Goal: Information Seeking & Learning: Learn about a topic

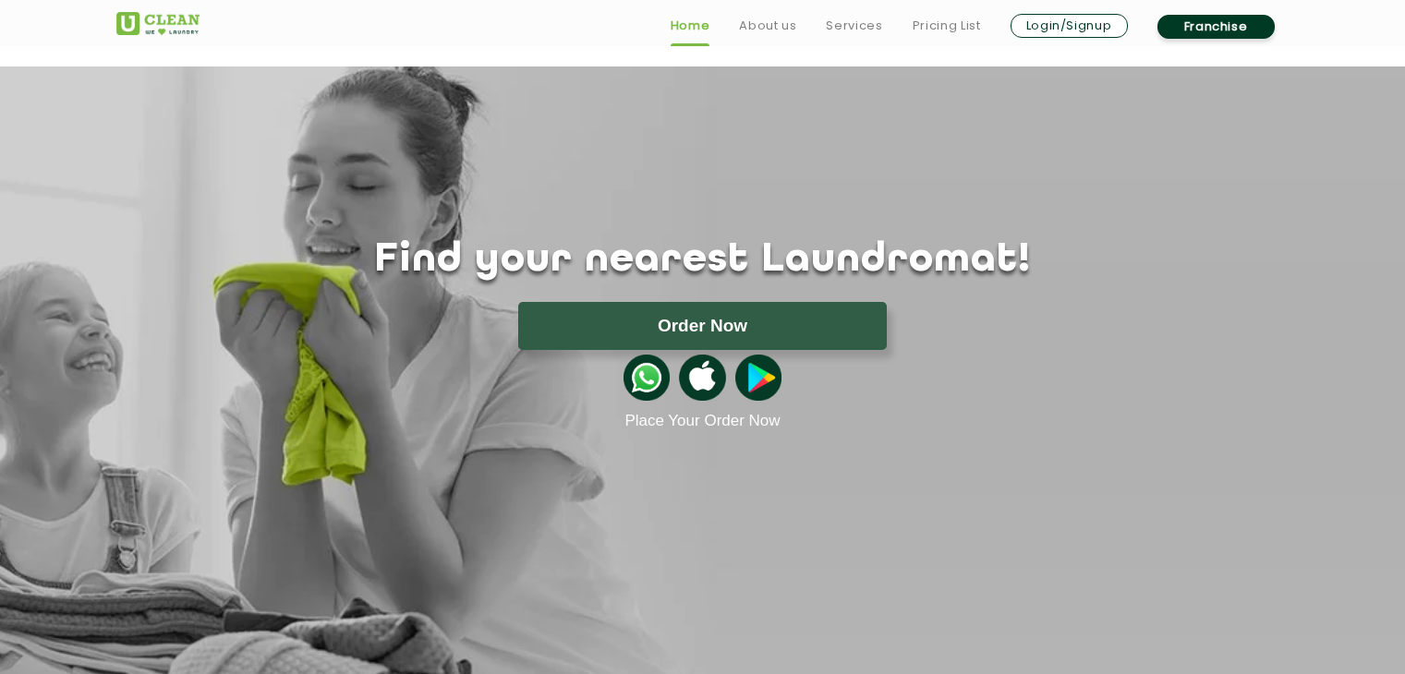
scroll to position [861, 0]
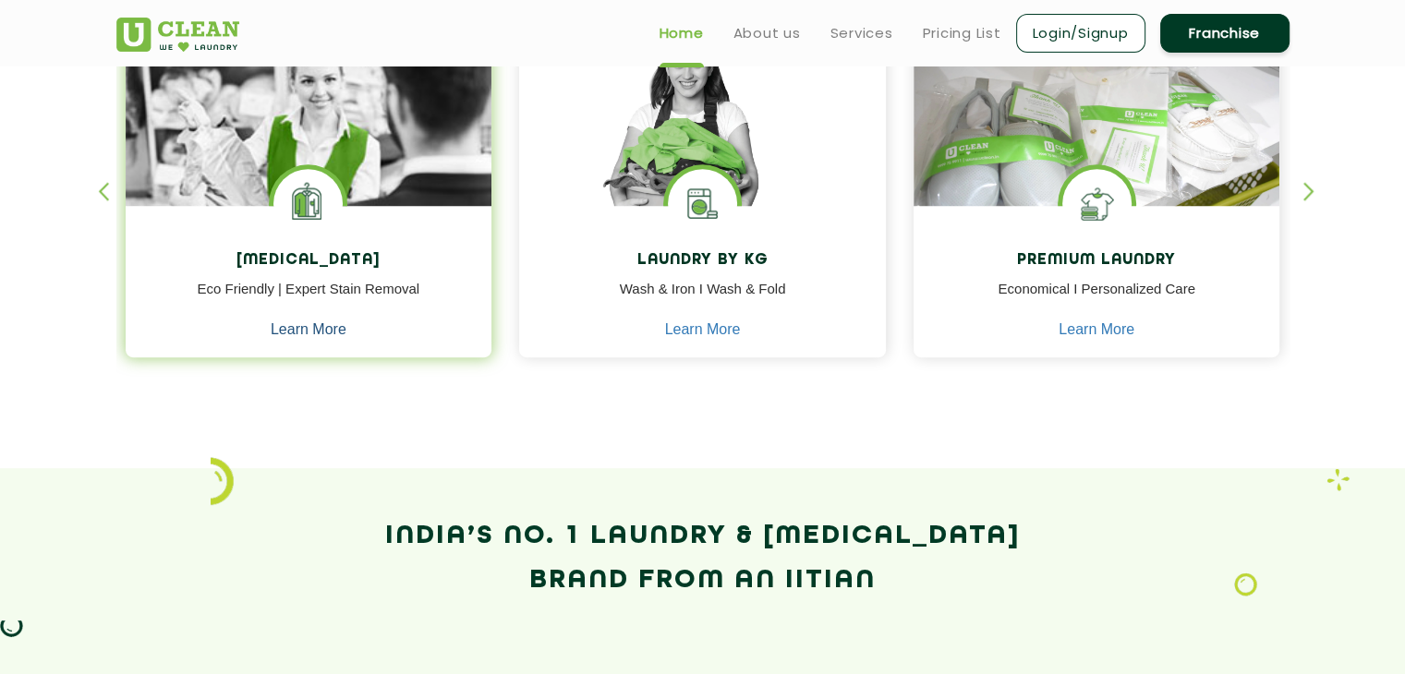
click at [344, 326] on link "Learn More" at bounding box center [309, 329] width 76 height 17
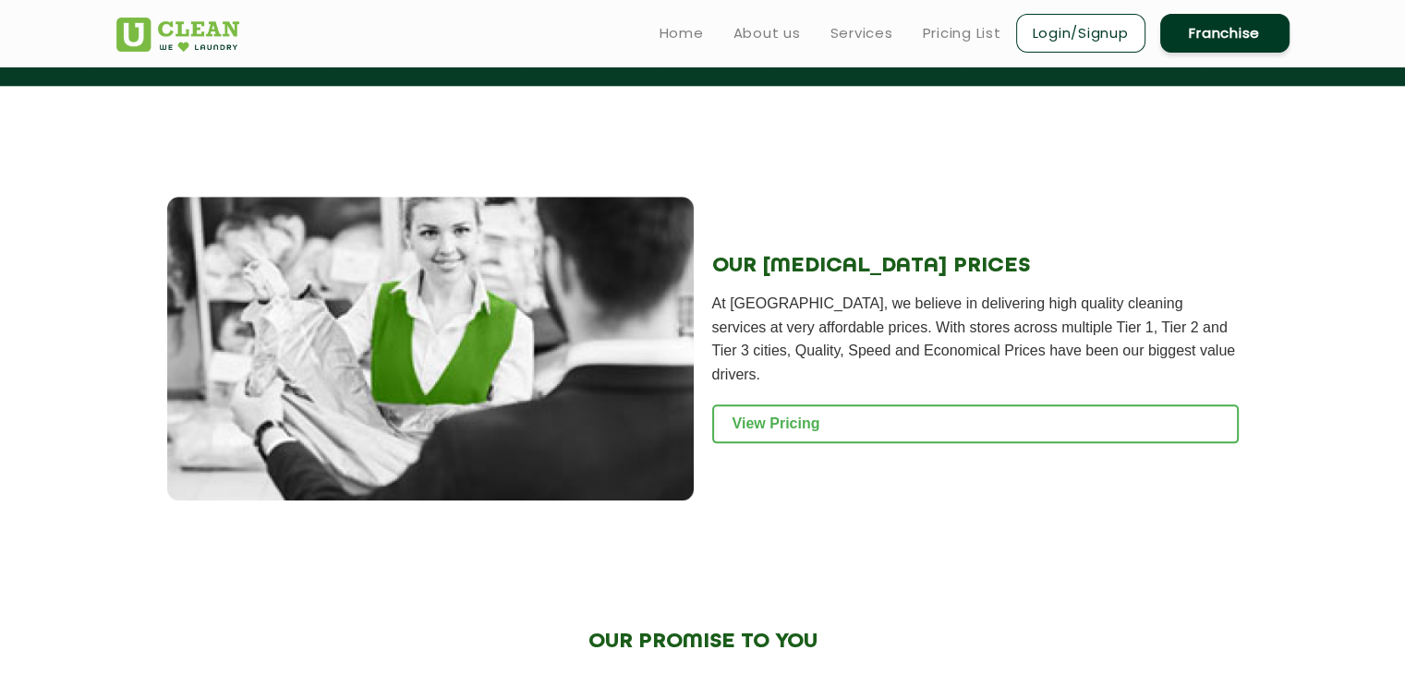
scroll to position [2048, 0]
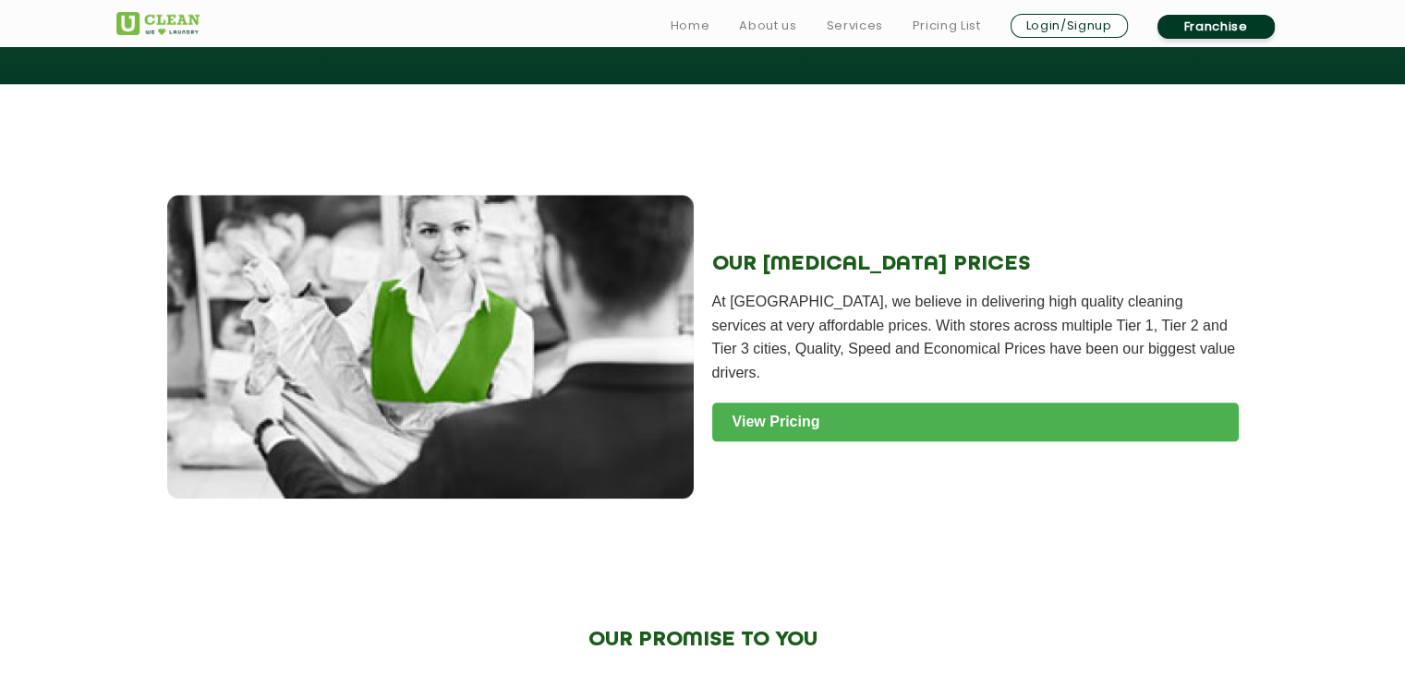
click at [876, 407] on link "View Pricing" at bounding box center [975, 422] width 526 height 39
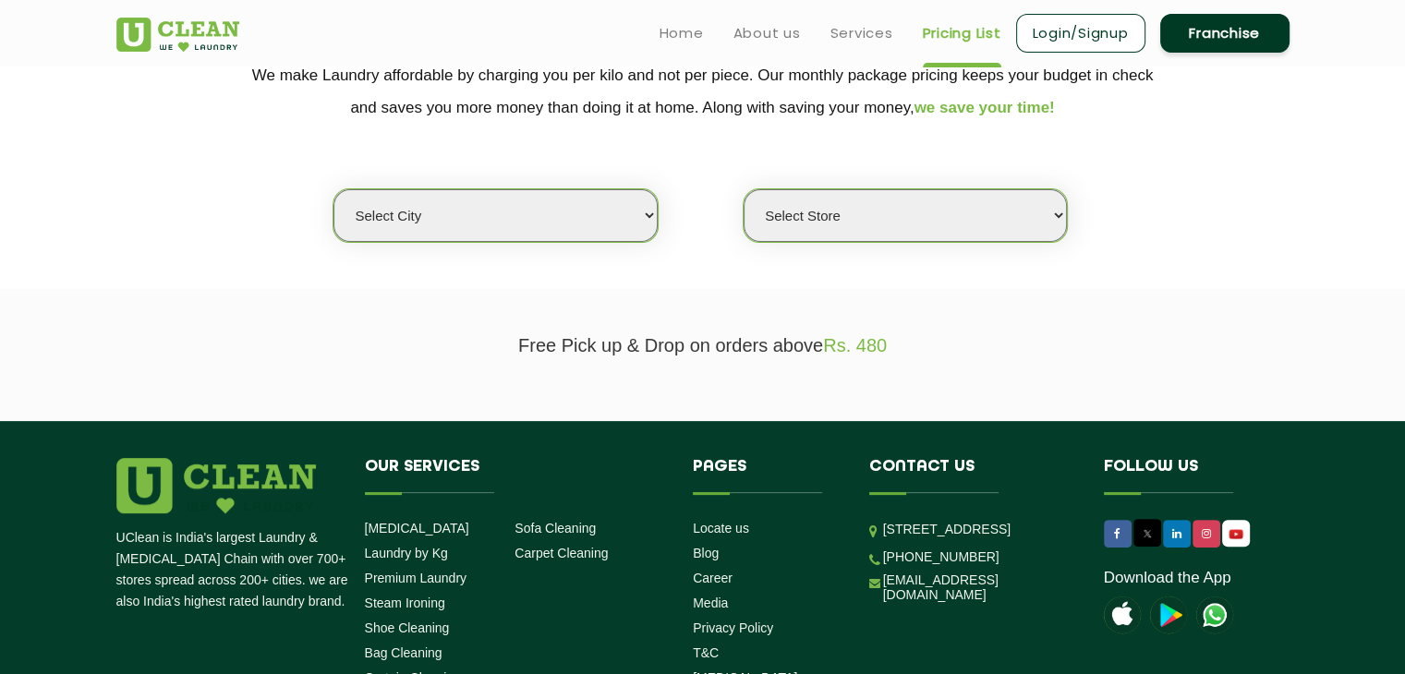
scroll to position [392, 0]
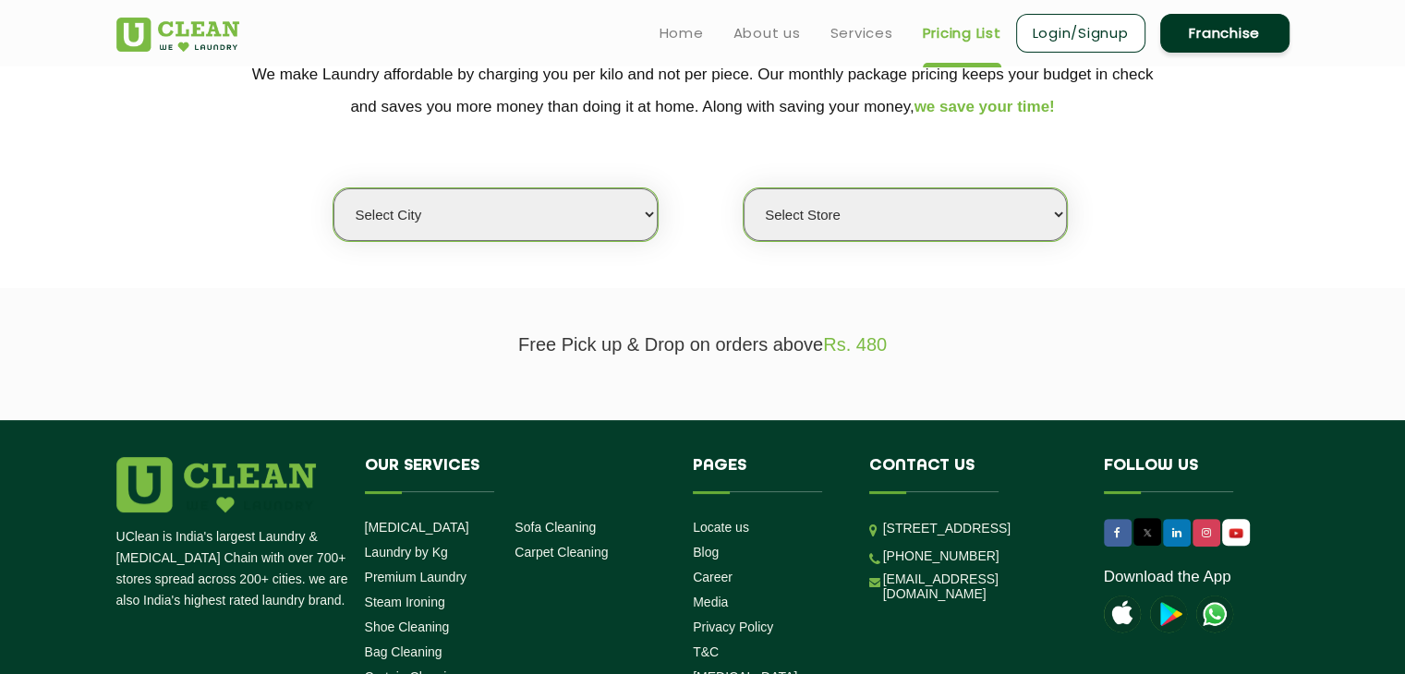
click at [657, 202] on select "Select city [GEOGRAPHIC_DATA] [GEOGRAPHIC_DATA] [GEOGRAPHIC_DATA] [GEOGRAPHIC_D…" at bounding box center [494, 214] width 323 height 53
select select "49"
click at [333, 188] on select "Select city [GEOGRAPHIC_DATA] [GEOGRAPHIC_DATA] [GEOGRAPHIC_DATA] [GEOGRAPHIC_D…" at bounding box center [494, 214] width 323 height 53
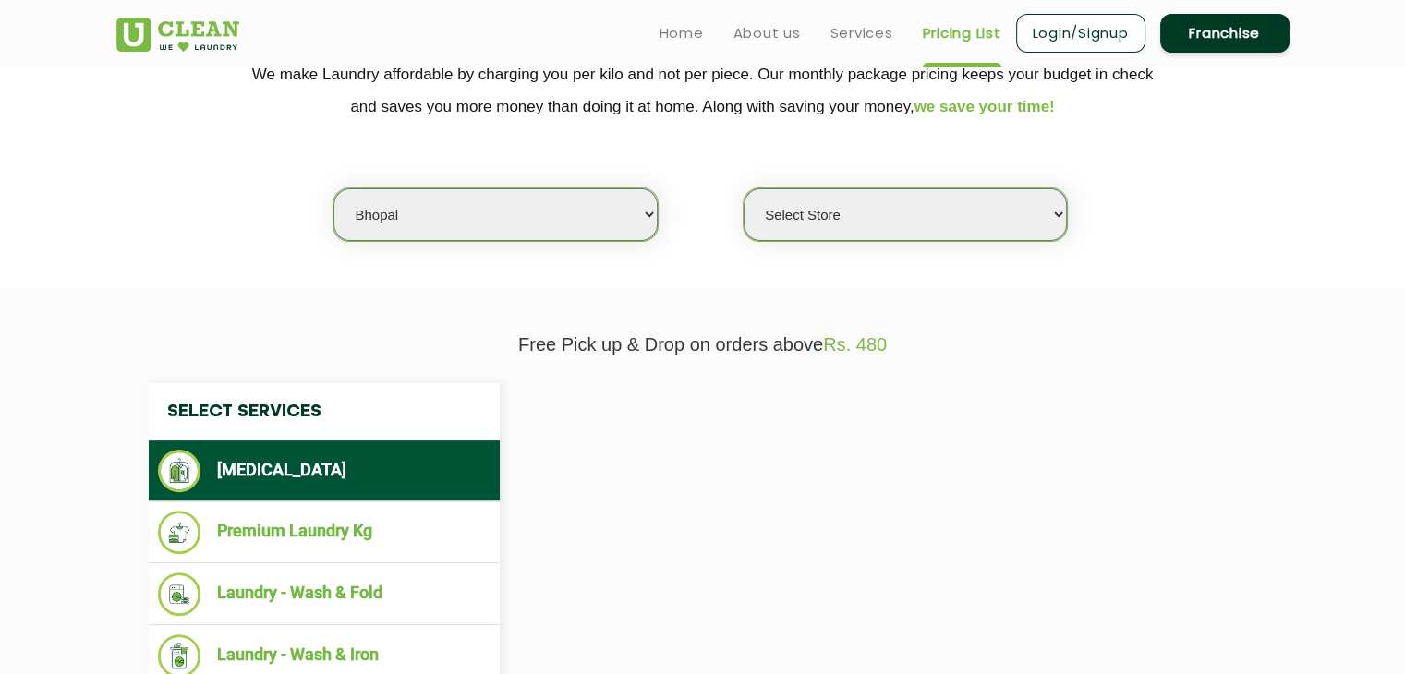
select select "0"
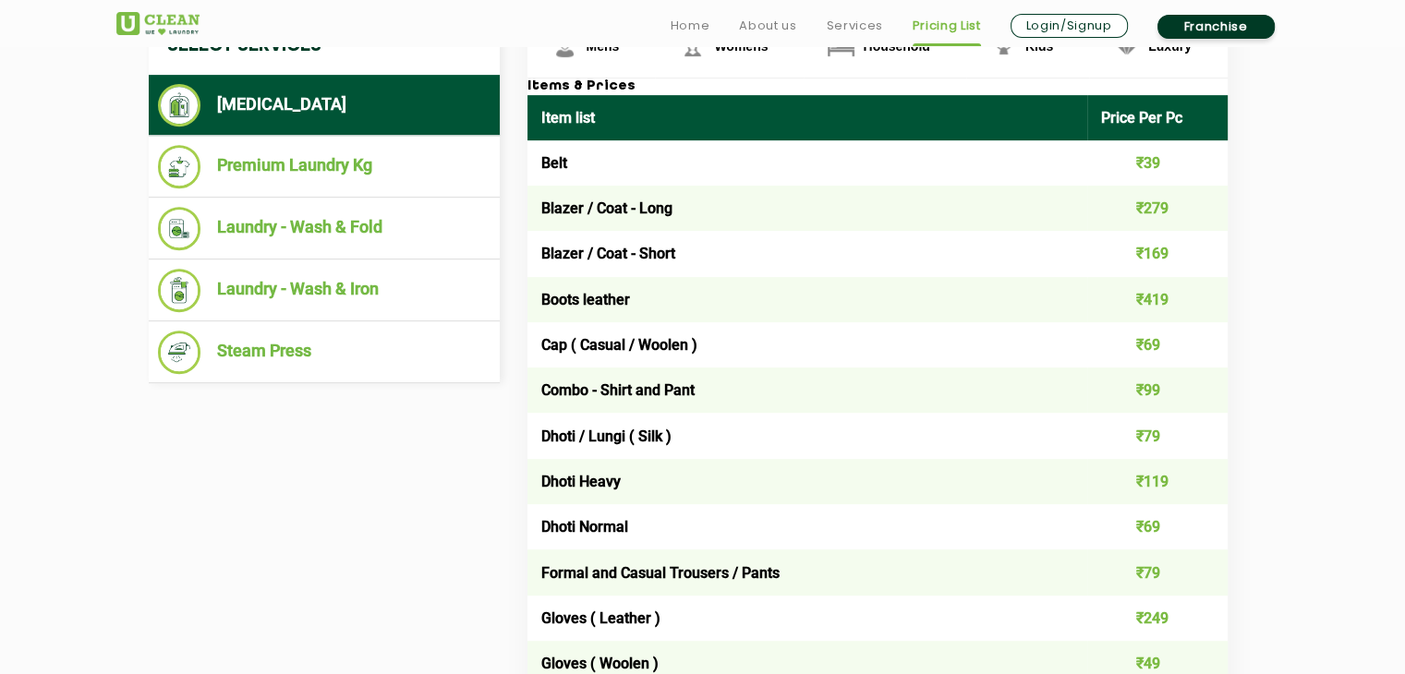
scroll to position [764, 0]
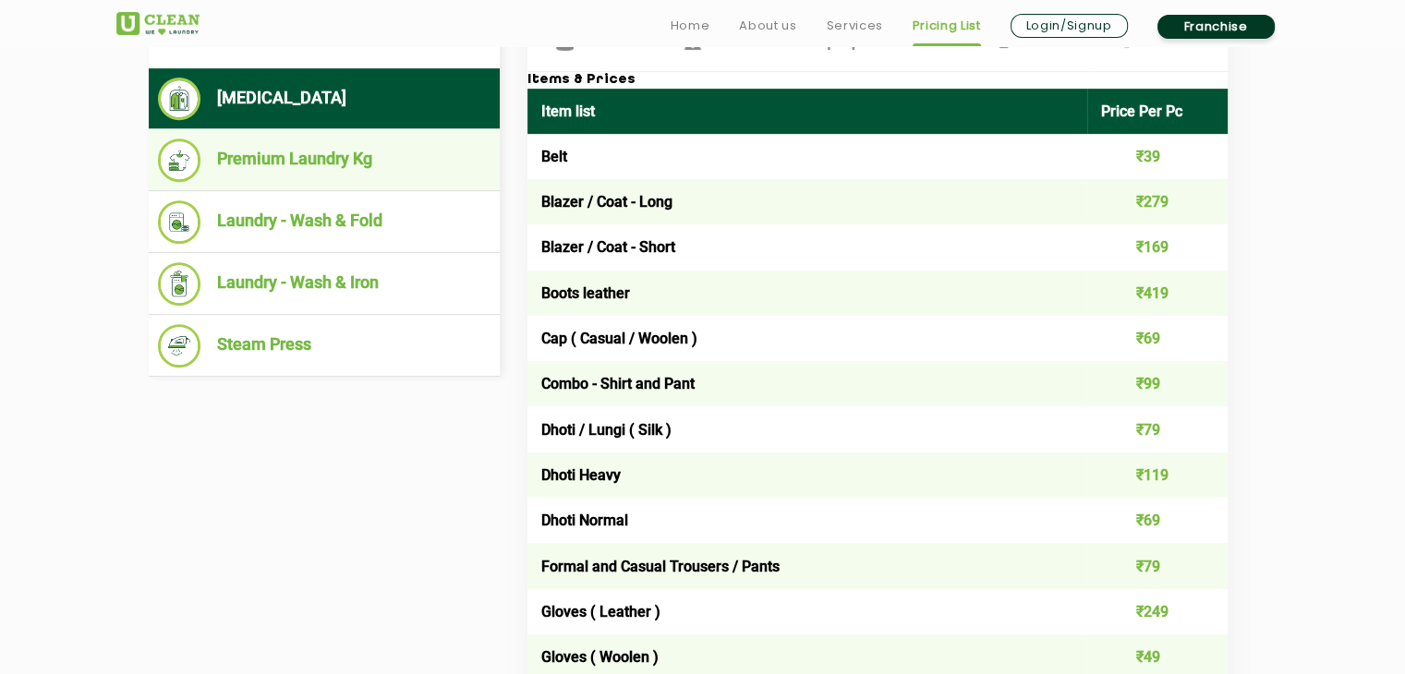
click at [467, 162] on li "Premium Laundry Kg" at bounding box center [324, 160] width 332 height 43
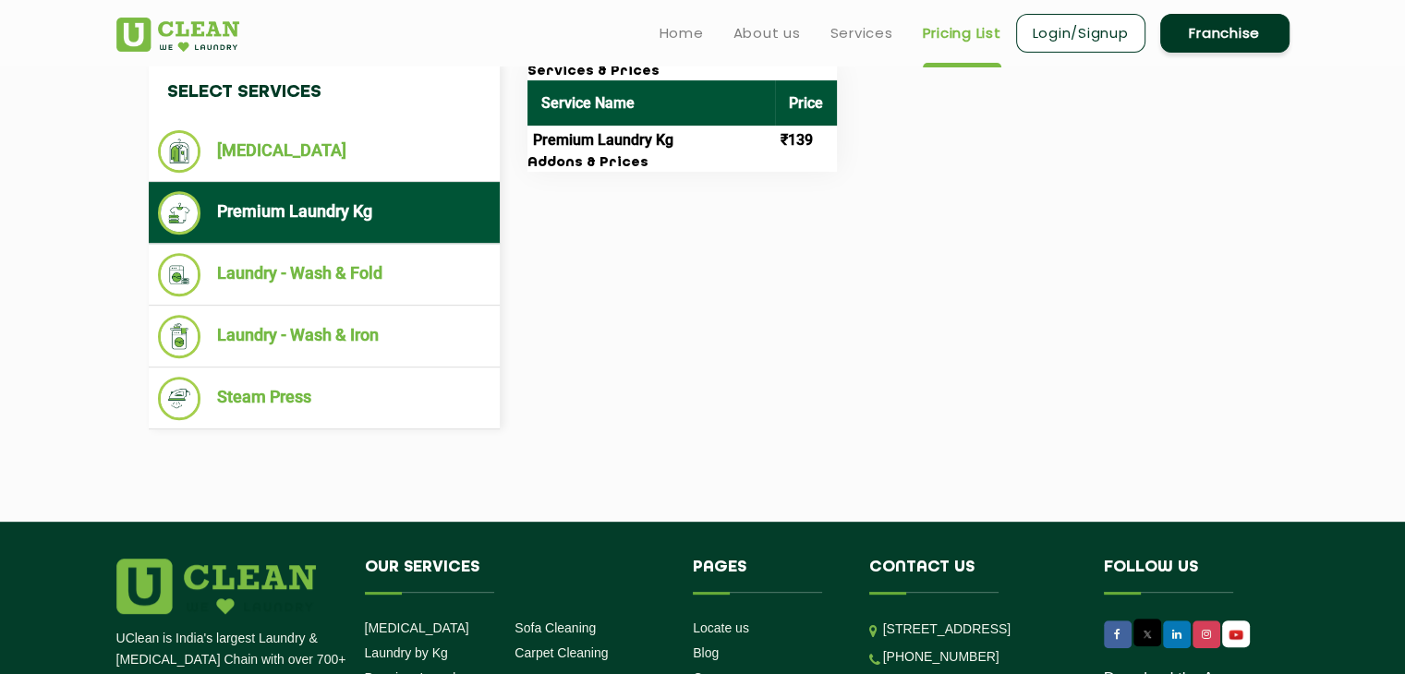
scroll to position [711, 0]
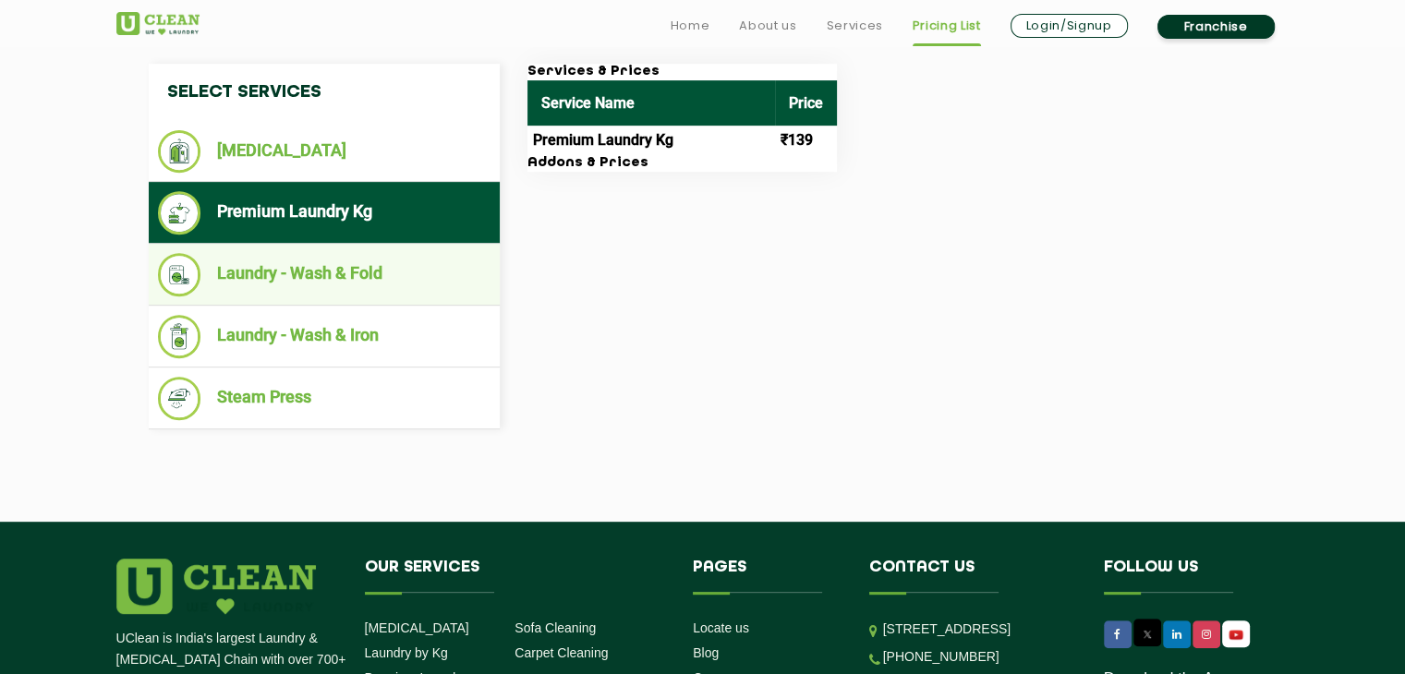
click at [369, 253] on li "Laundry - Wash & Fold" at bounding box center [324, 274] width 332 height 43
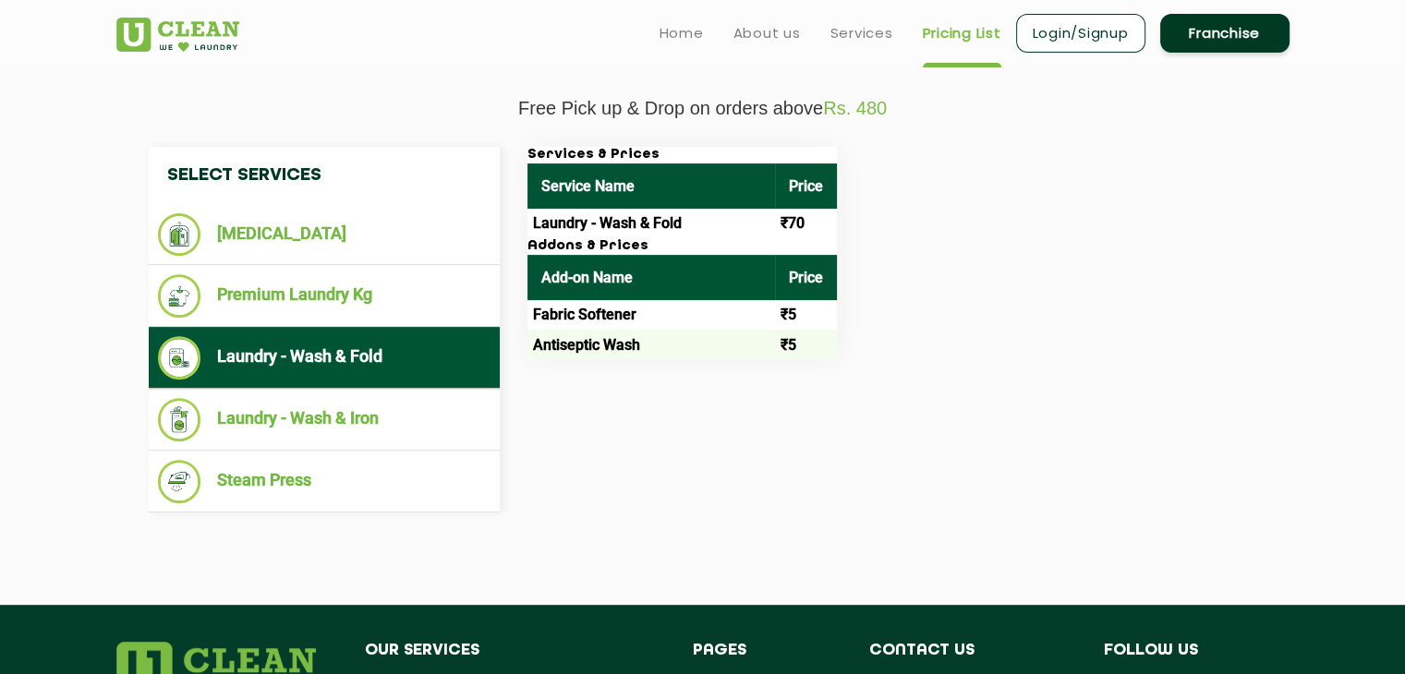
scroll to position [630, 0]
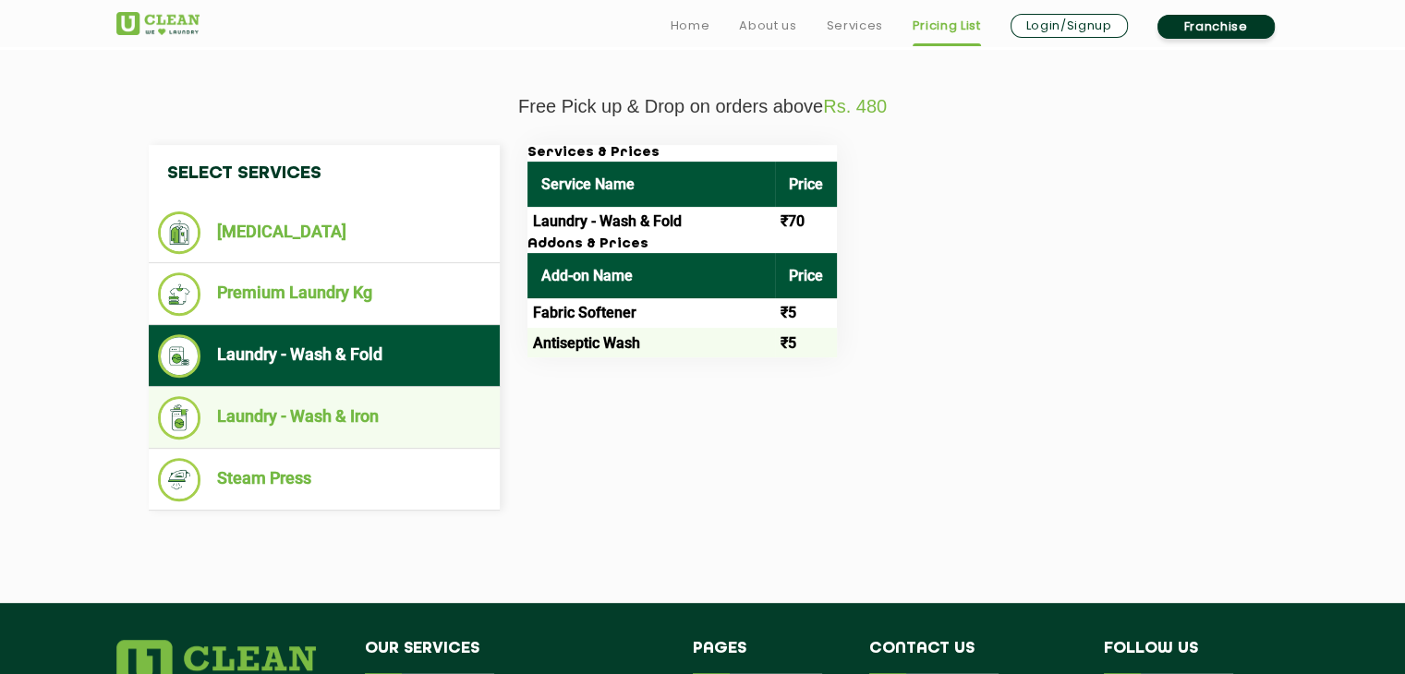
click at [336, 412] on li "Laundry - Wash & Iron" at bounding box center [324, 417] width 332 height 43
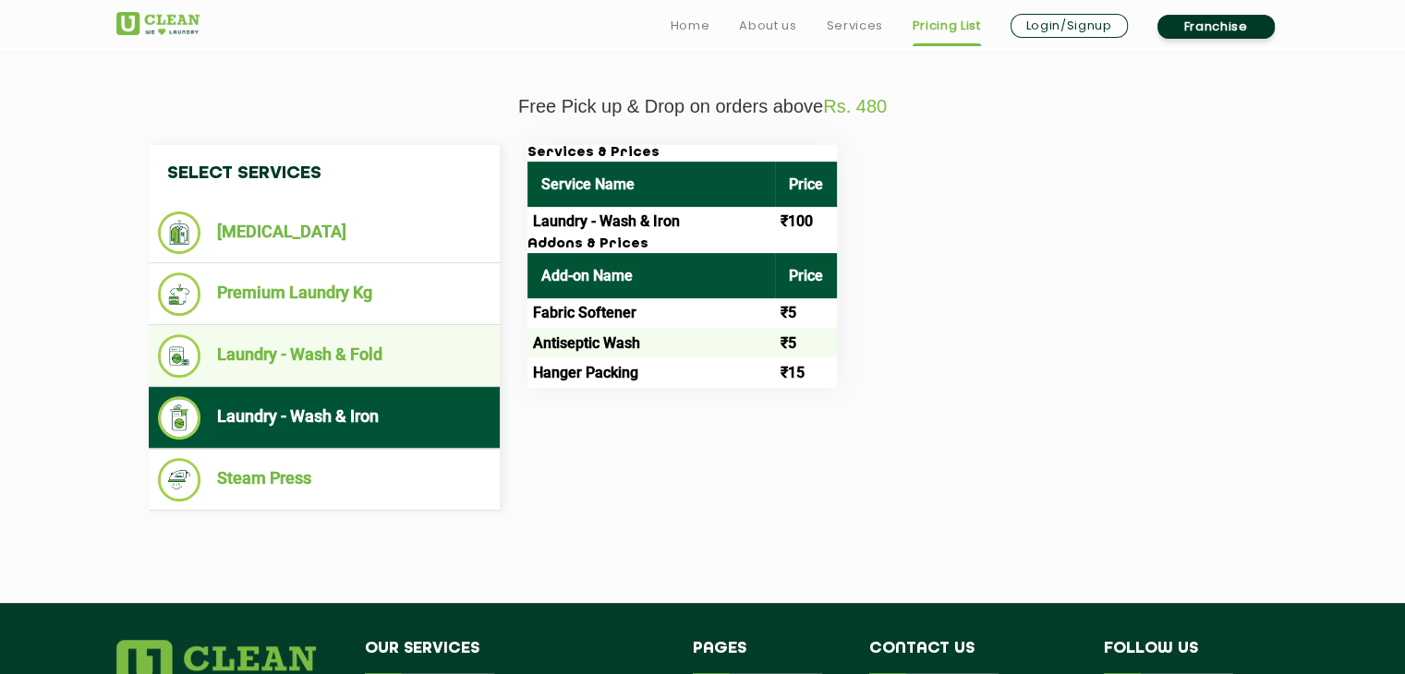
click at [366, 334] on li "Laundry - Wash & Fold" at bounding box center [324, 355] width 332 height 43
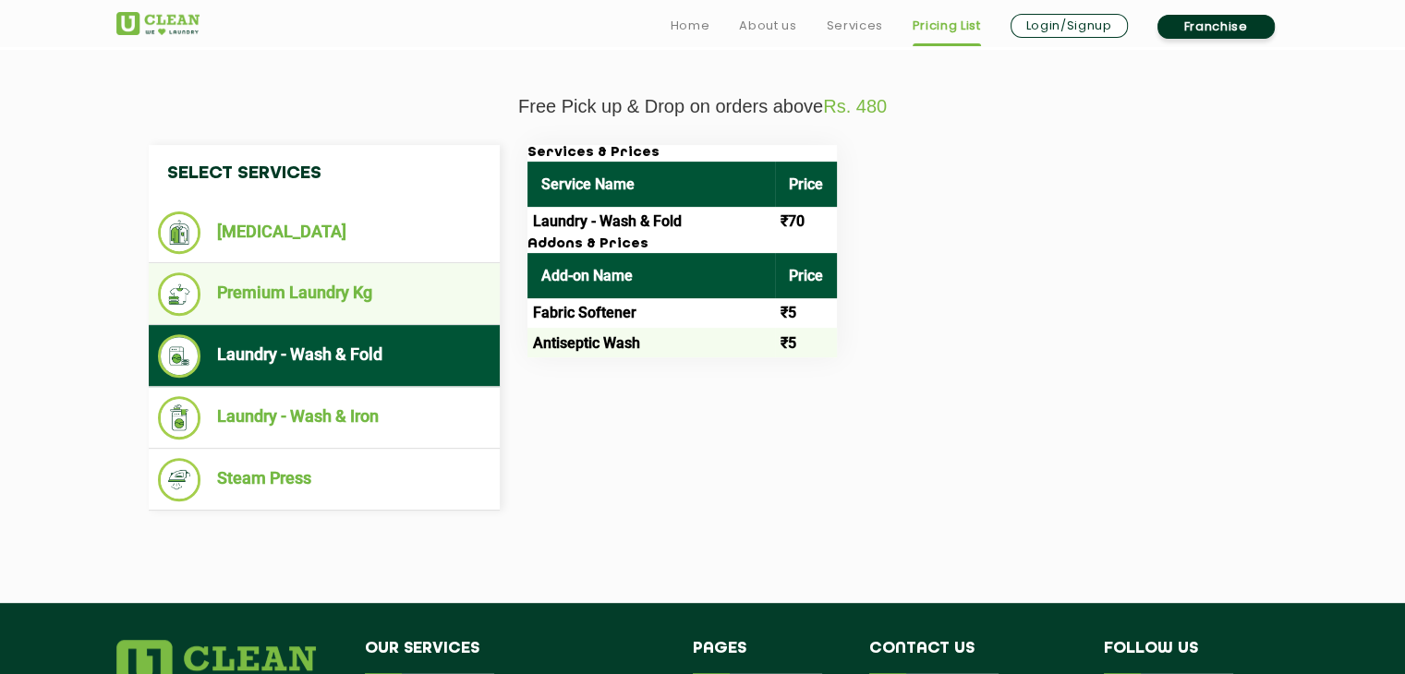
click at [384, 306] on li "Premium Laundry Kg" at bounding box center [324, 293] width 332 height 43
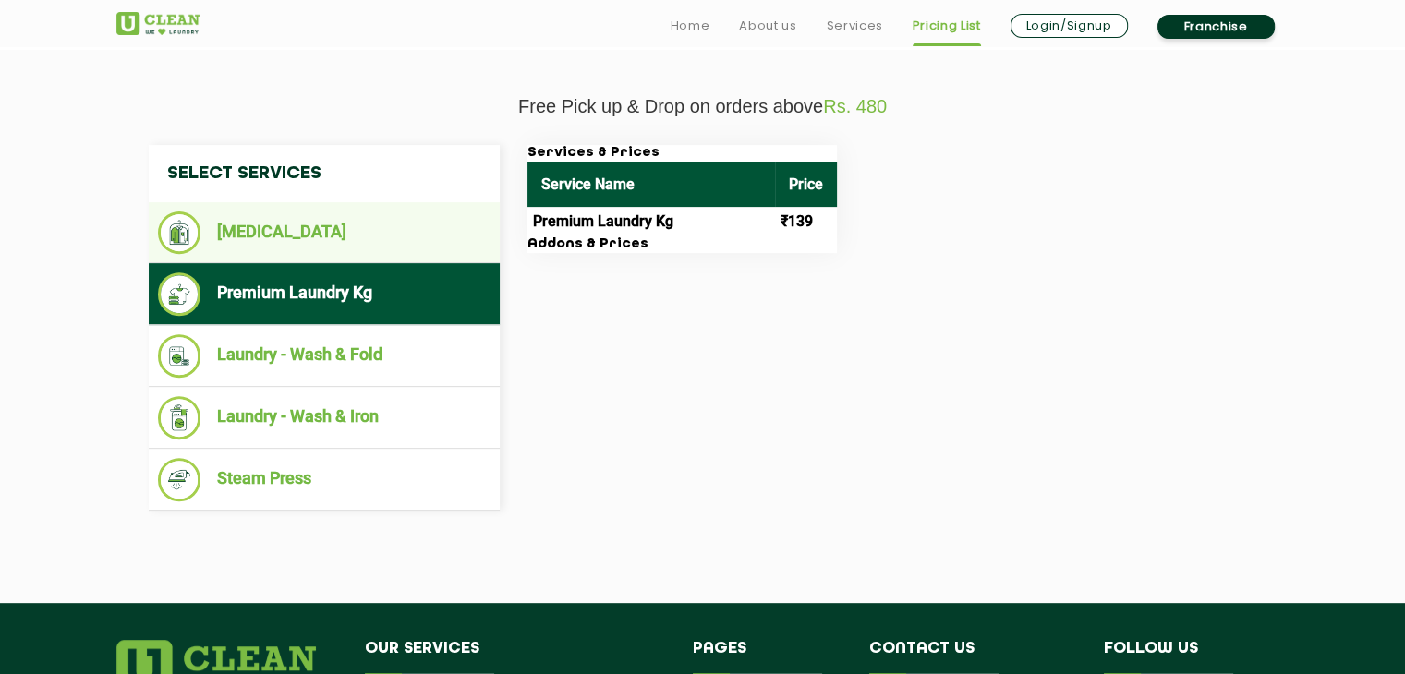
click at [356, 234] on li "[MEDICAL_DATA]" at bounding box center [324, 232] width 332 height 42
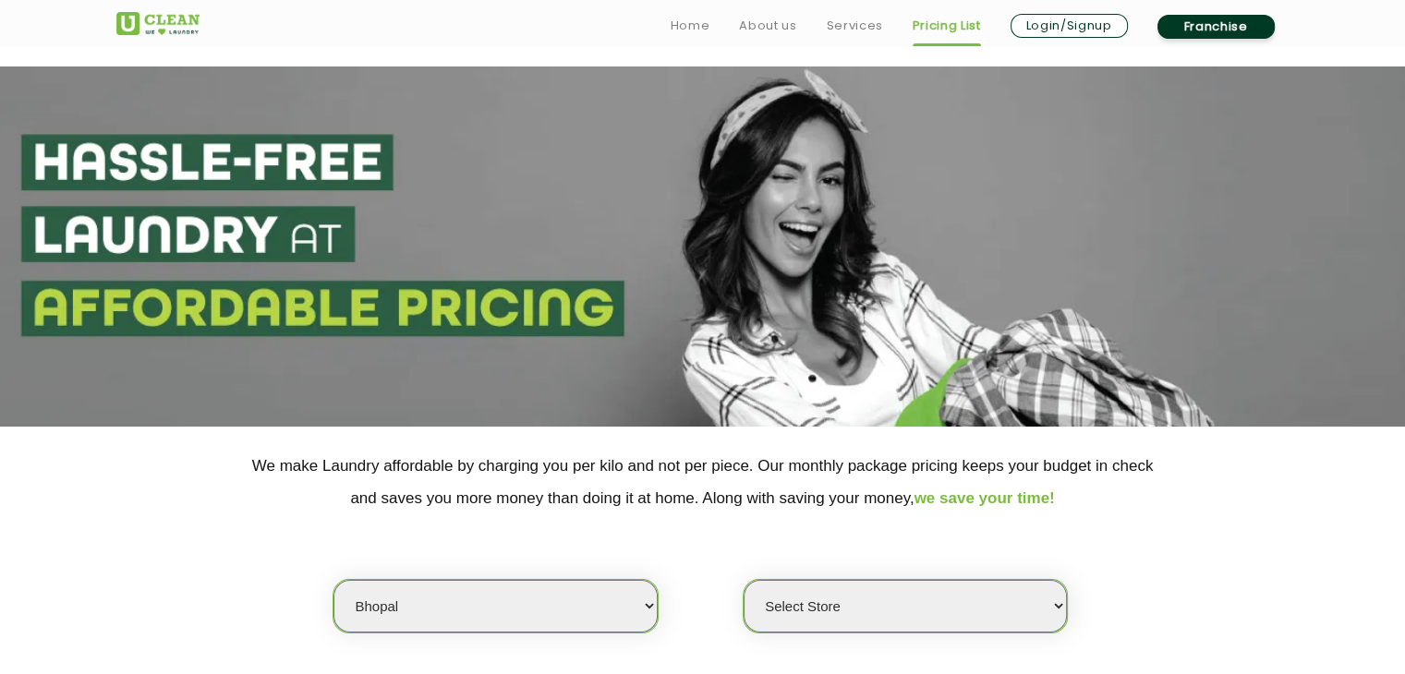
scroll to position [328, 0]
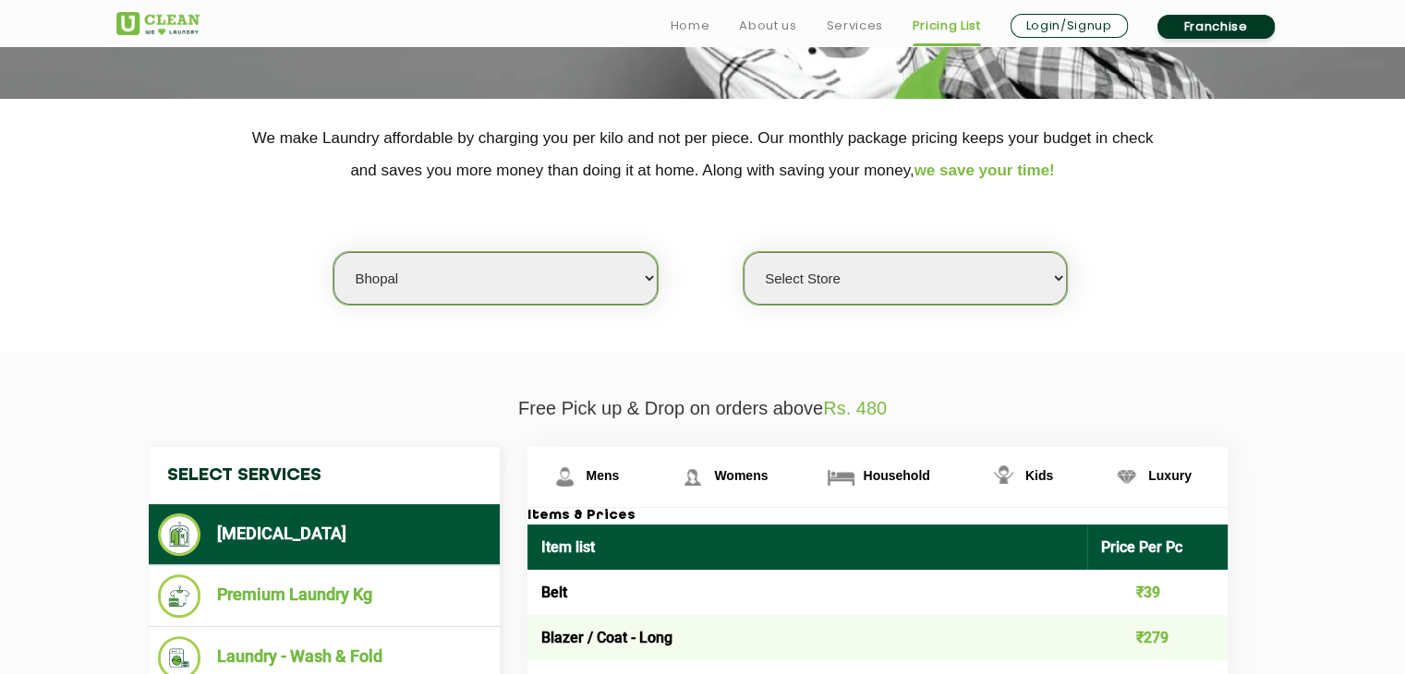
click at [488, 267] on select "Select city Aalo Abu Dhabi Agartala Agra Ahmedabad Akola Aligarh Alwar - UClean…" at bounding box center [494, 278] width 323 height 53
select select "11"
click at [333, 252] on select "Select city Aalo Abu Dhabi Agartala Agra Ahmedabad Akola Aligarh Alwar - UClean…" at bounding box center [494, 278] width 323 height 53
select select "0"
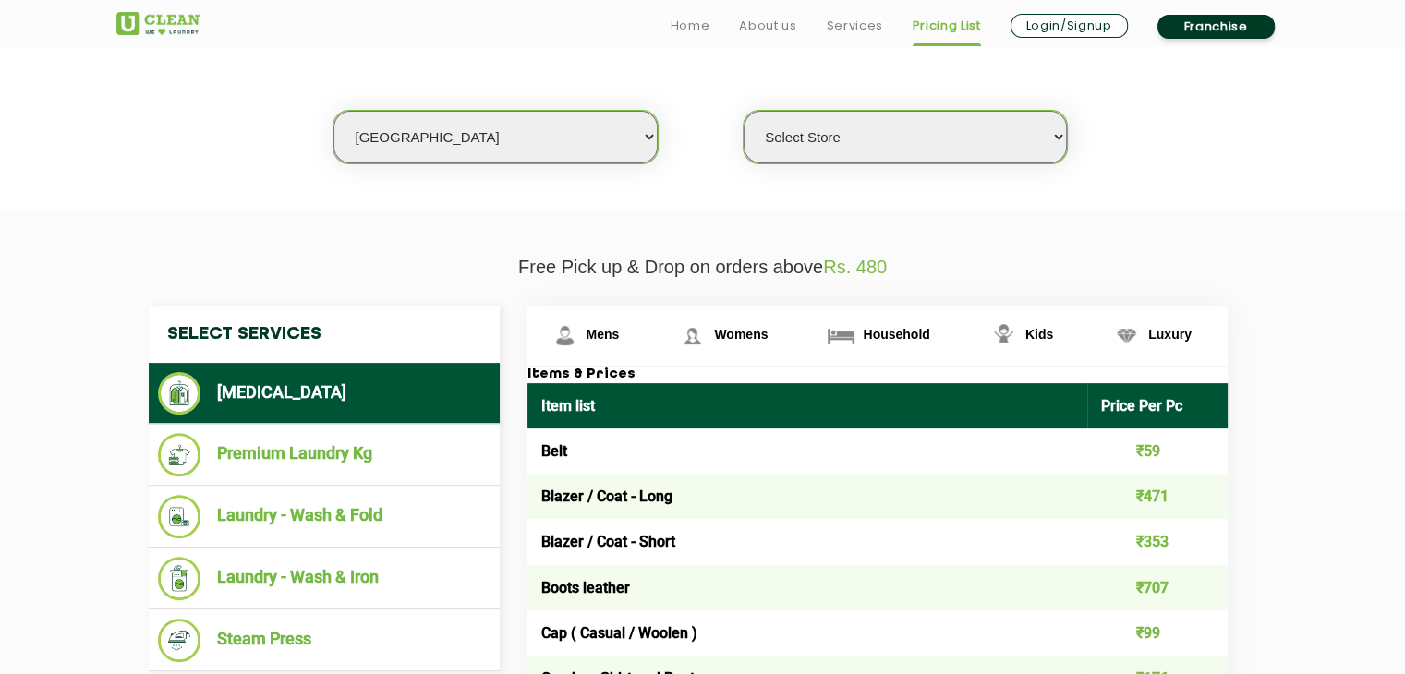
scroll to position [530, 0]
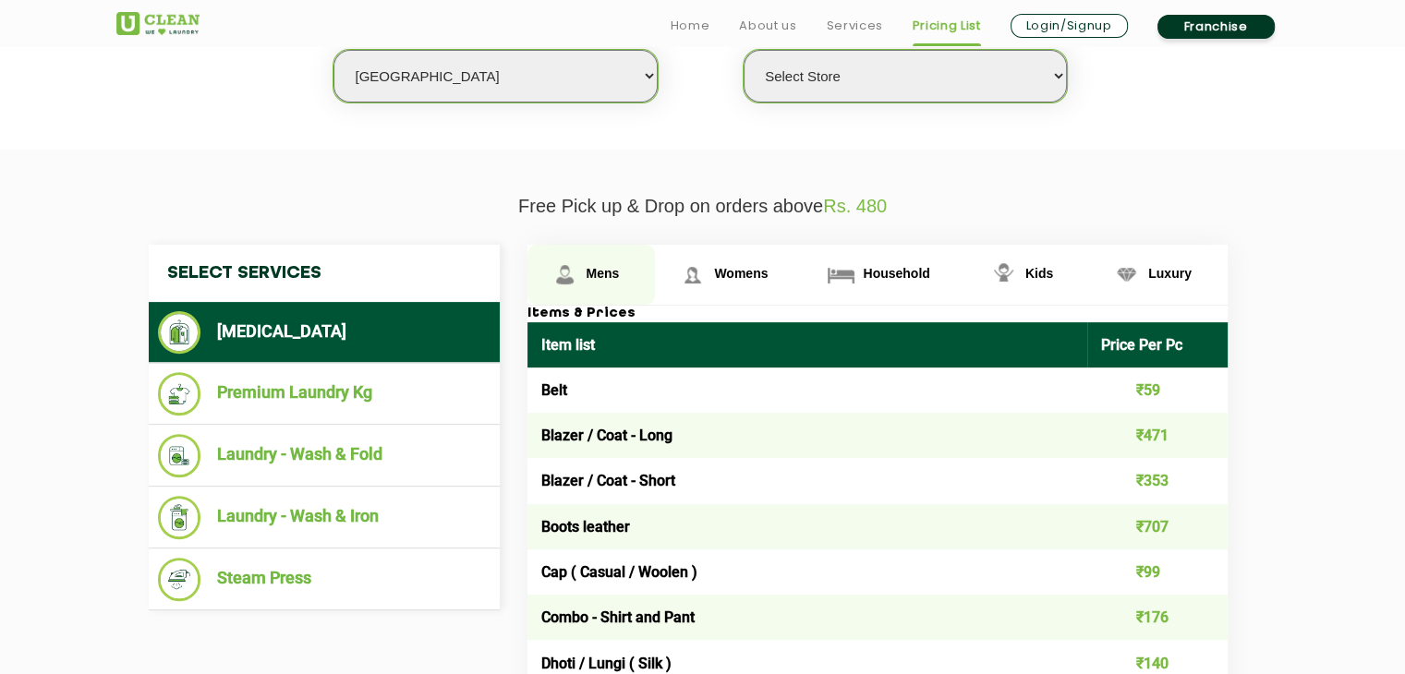
click at [609, 268] on span "Mens" at bounding box center [602, 273] width 33 height 15
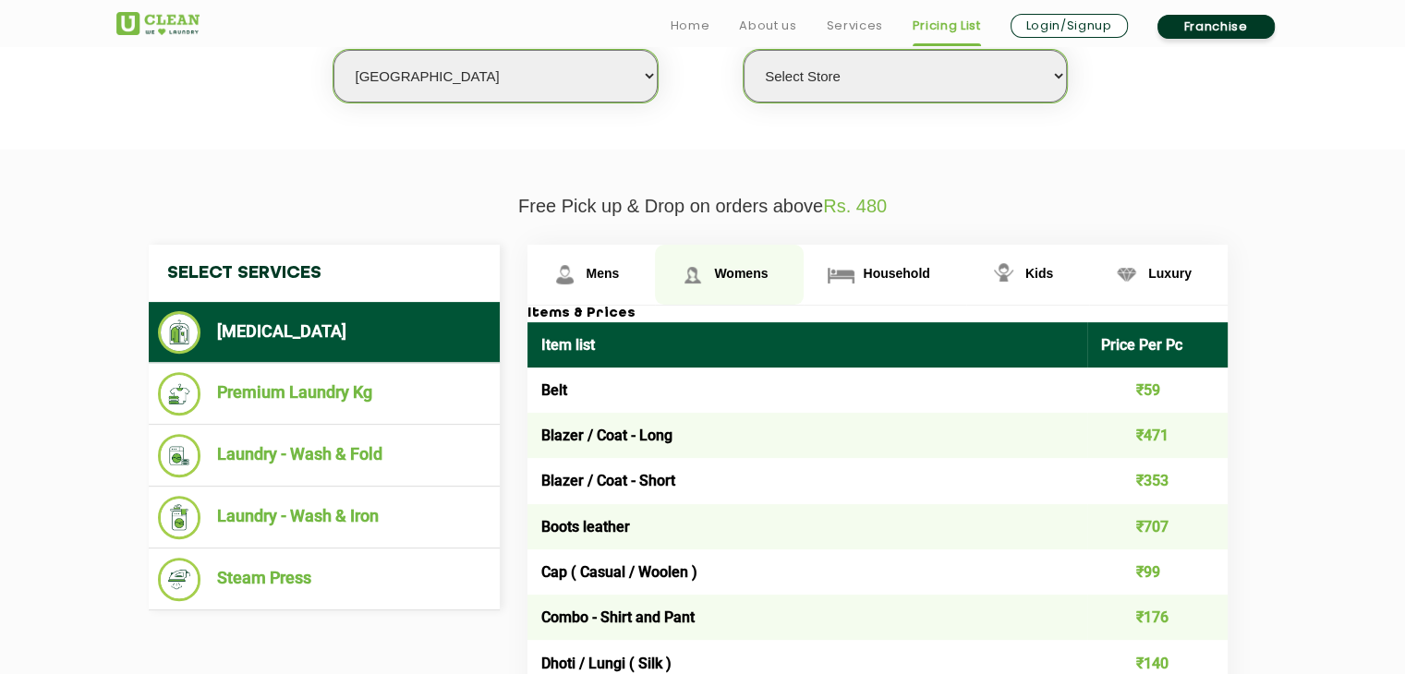
click at [702, 259] on img at bounding box center [692, 275] width 32 height 32
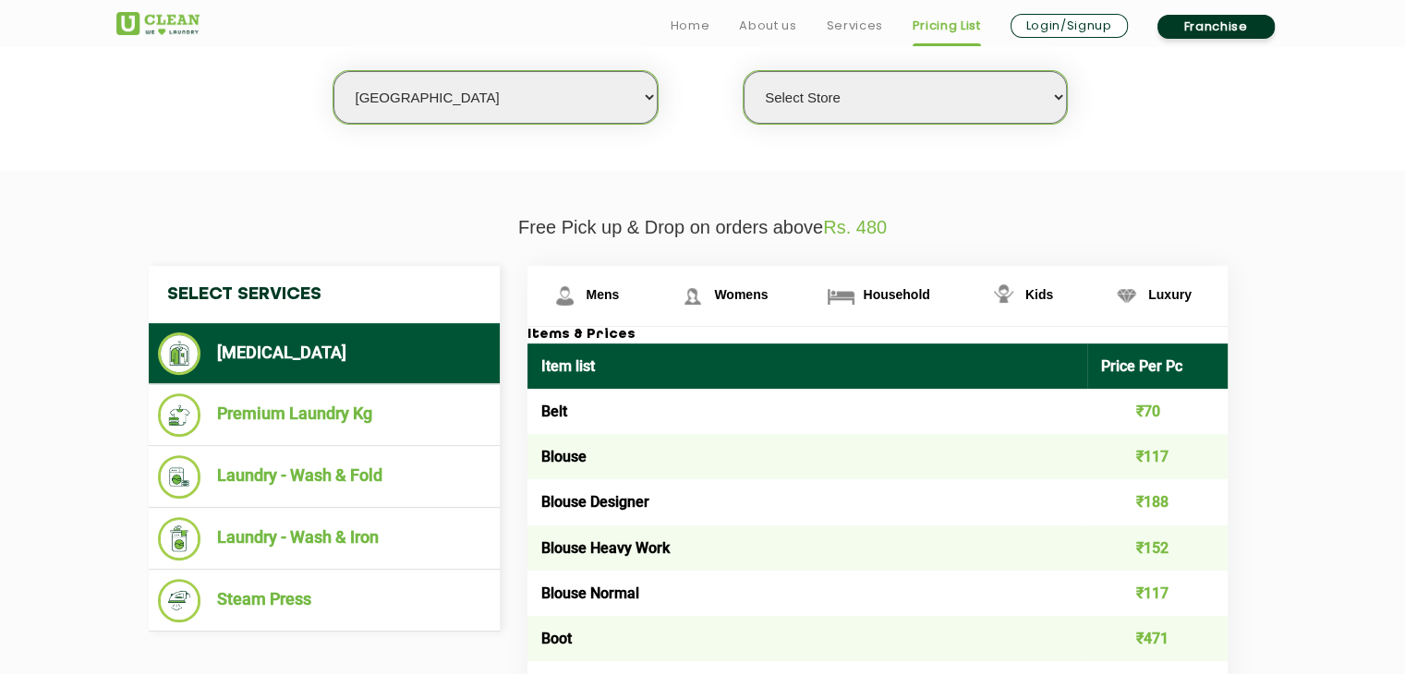
scroll to position [550, 0]
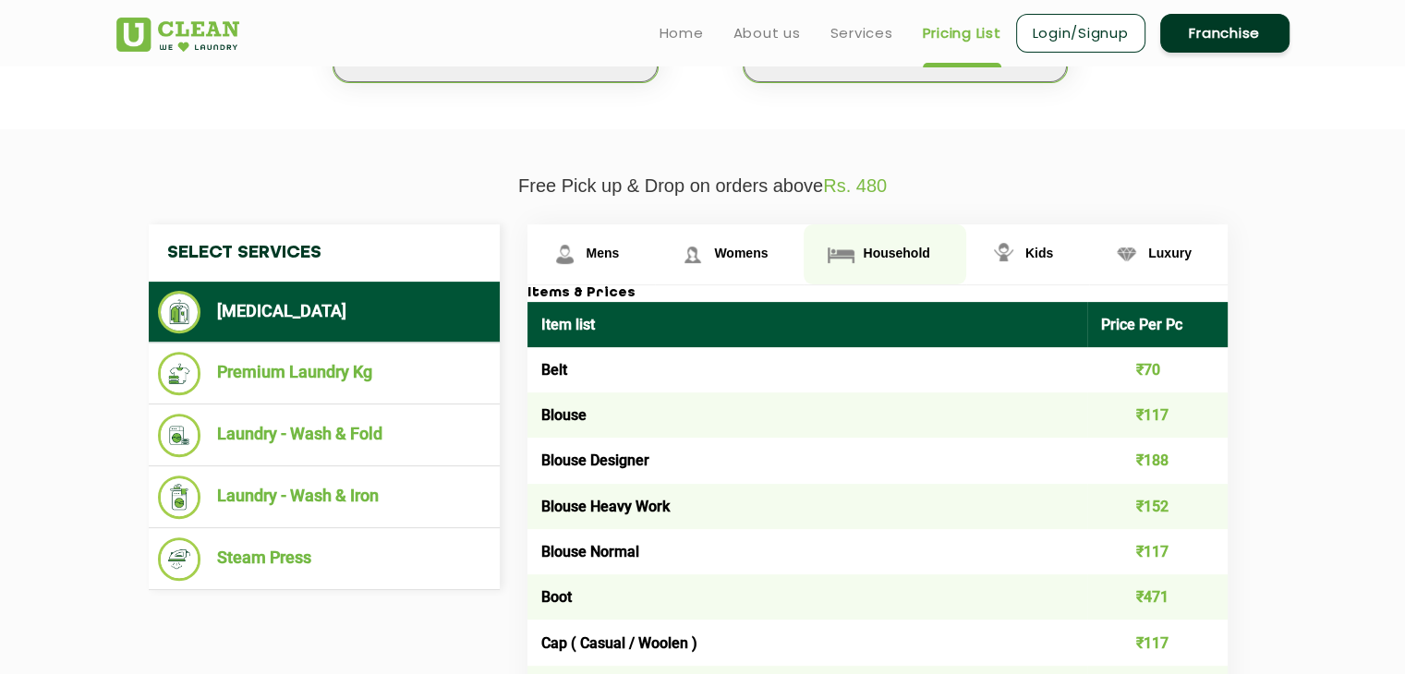
click at [842, 260] on img at bounding box center [841, 254] width 32 height 32
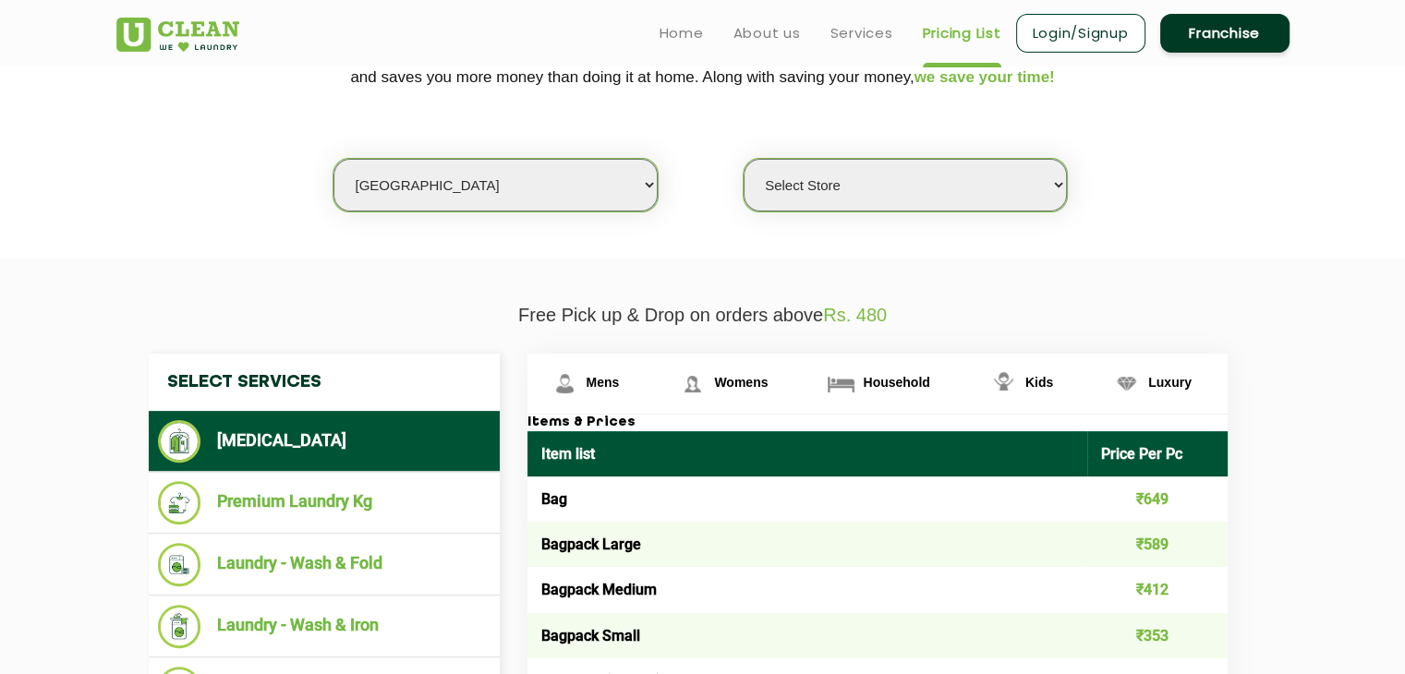
scroll to position [421, 0]
click at [585, 175] on select "Select city Aalo Abu Dhabi Agartala Agra Ahmedabad Akola Aligarh Alwar - UClean…" at bounding box center [494, 185] width 323 height 53
select select "16"
click at [333, 159] on select "Select city Aalo Abu Dhabi Agartala Agra Ahmedabad Akola Aligarh Alwar - UClean…" at bounding box center [494, 185] width 323 height 53
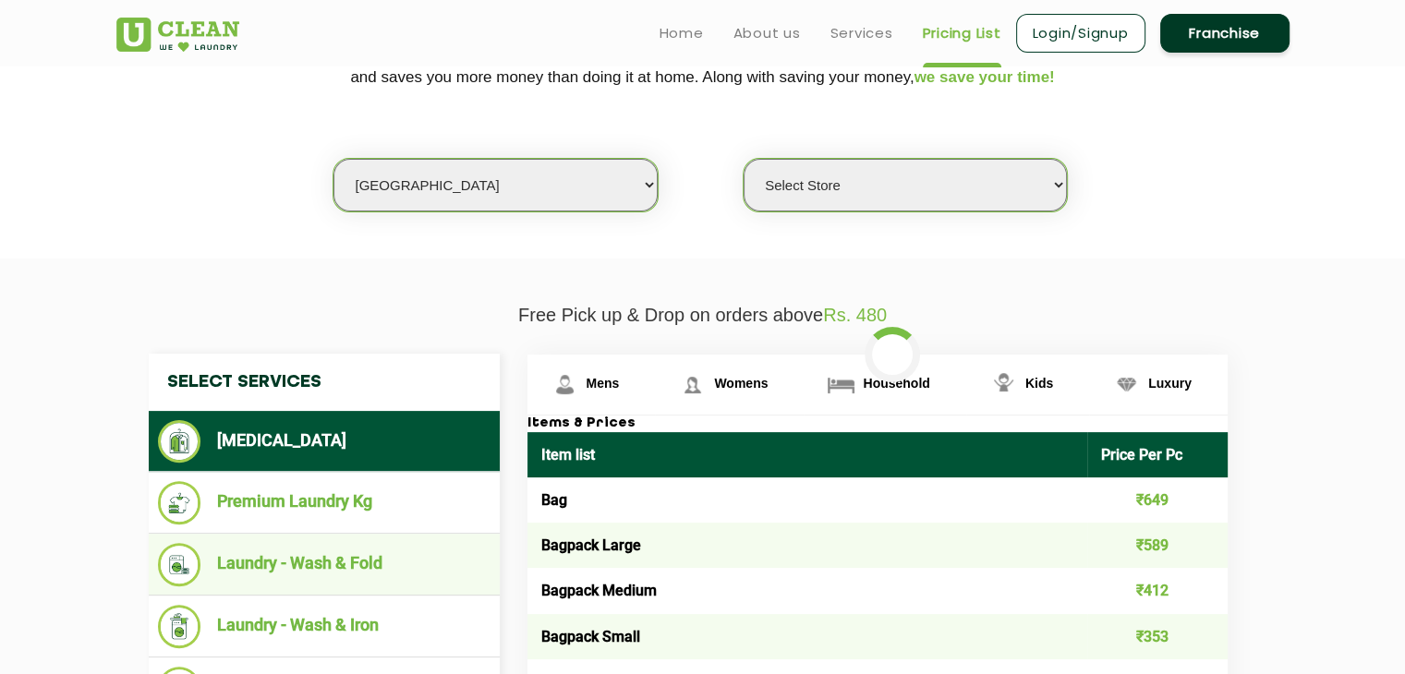
select select "0"
